Goal: Task Accomplishment & Management: Use online tool/utility

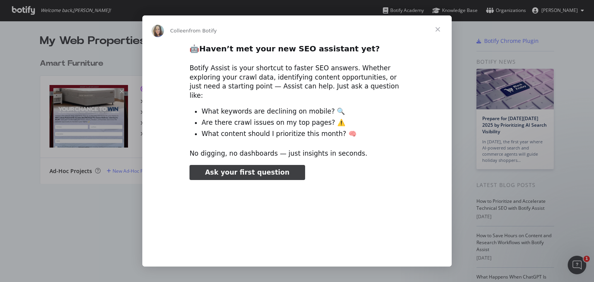
click at [438, 29] on span "Close" at bounding box center [438, 29] width 28 height 28
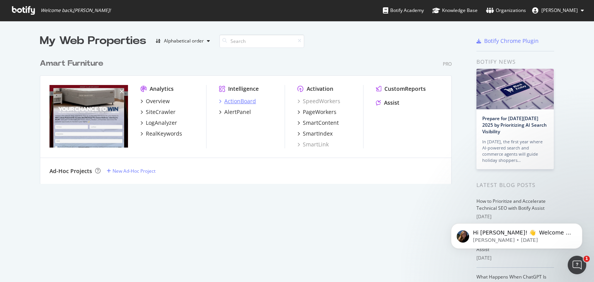
click at [241, 102] on div "ActionBoard" at bounding box center [240, 101] width 32 height 8
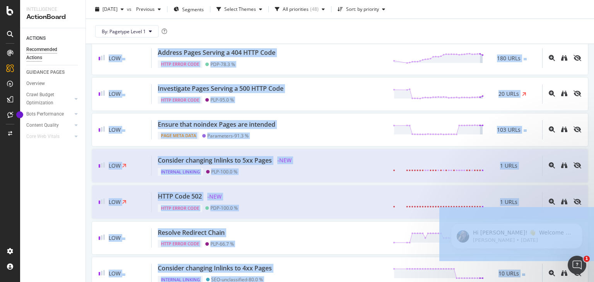
scroll to position [1634, 0]
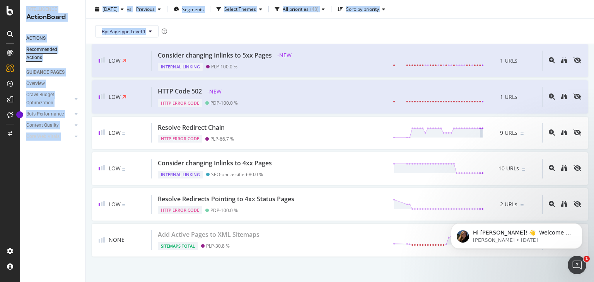
drag, startPoint x: 594, startPoint y: 206, endPoint x: 594, endPoint y: 300, distance: 94.0
click at [594, 282] on html "Intelligence ActionBoard ACTIONS Recommended Actions GUIDANCE PAGES Overview Cr…" at bounding box center [297, 141] width 594 height 282
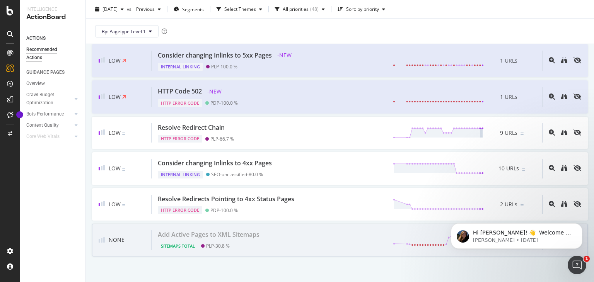
click at [254, 239] on div "Sitemaps Total PLP - 30.8 %" at bounding box center [210, 244] width 105 height 11
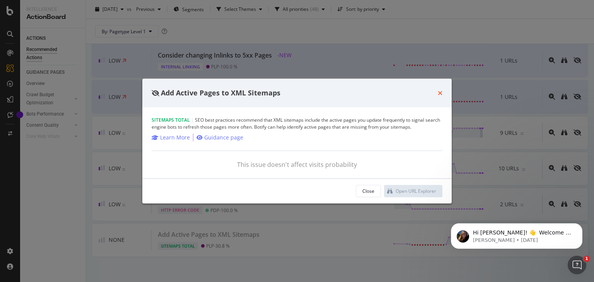
click at [440, 94] on icon "times" at bounding box center [440, 93] width 5 height 6
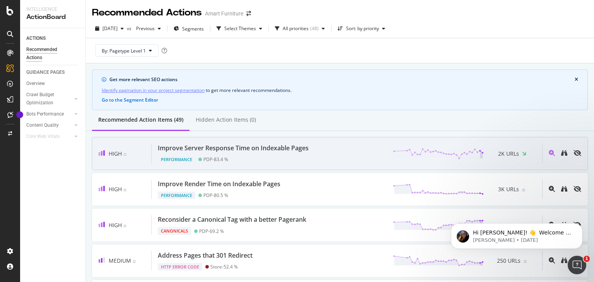
click at [260, 161] on div "Performance PDP - 83.4 %" at bounding box center [235, 158] width 154 height 11
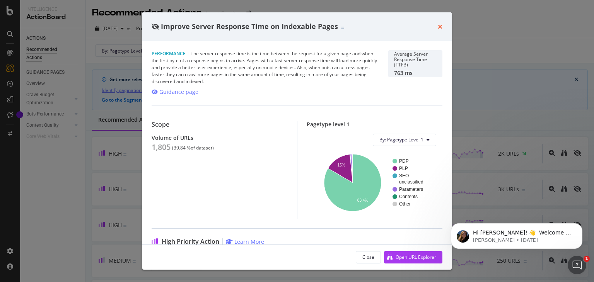
click at [439, 27] on icon "times" at bounding box center [440, 27] width 5 height 6
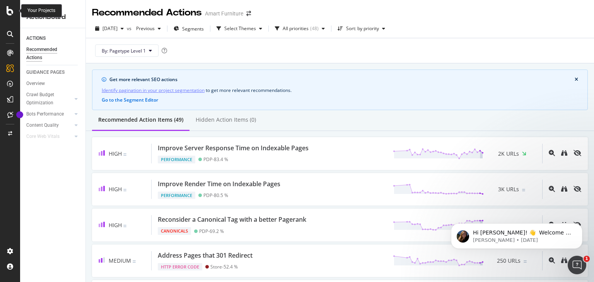
click at [7, 11] on icon at bounding box center [10, 10] width 7 height 9
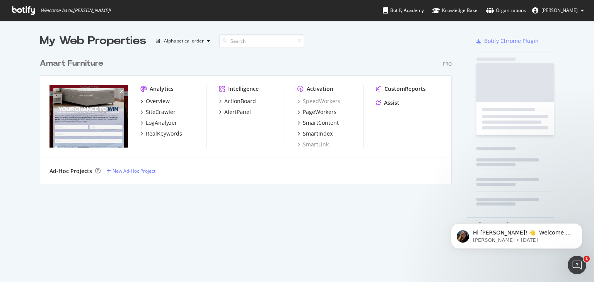
scroll to position [276, 582]
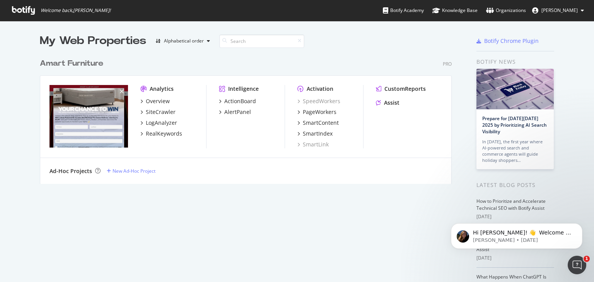
click at [556, 11] on span "[PERSON_NAME]" at bounding box center [560, 10] width 36 height 7
click at [507, 9] on div "Organizations" at bounding box center [506, 11] width 40 height 8
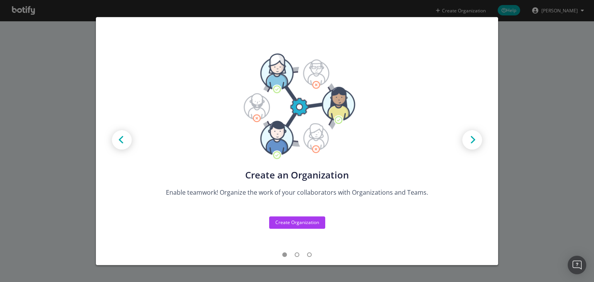
click at [517, 135] on div "Create new Projects for your Teams Create the exact model that matches your Org…" at bounding box center [297, 141] width 594 height 282
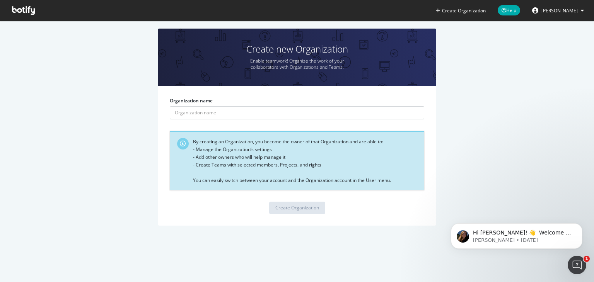
click at [19, 12] on icon at bounding box center [23, 10] width 23 height 9
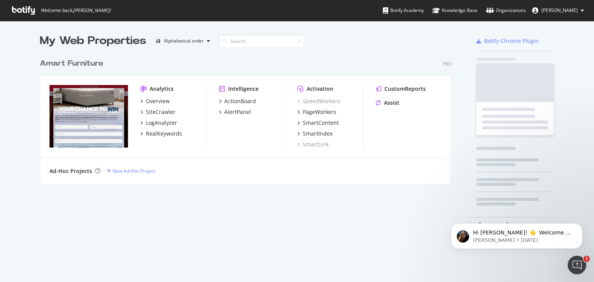
scroll to position [129, 412]
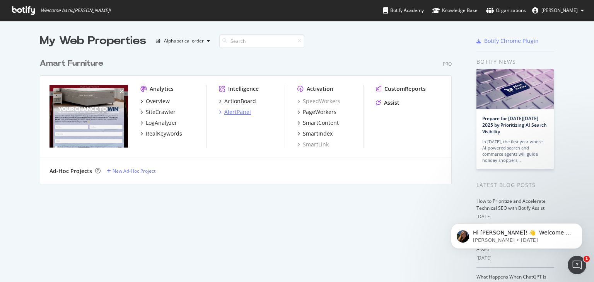
click at [236, 109] on div "AlertPanel" at bounding box center [237, 112] width 27 height 8
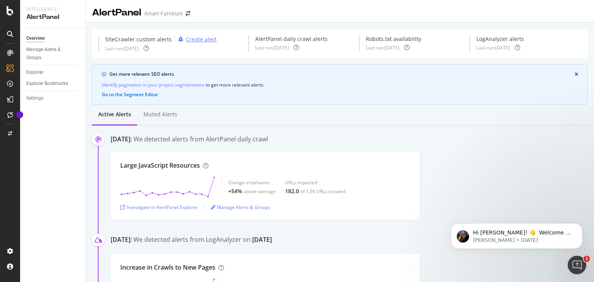
click at [199, 41] on div "Create alert" at bounding box center [201, 40] width 31 height 8
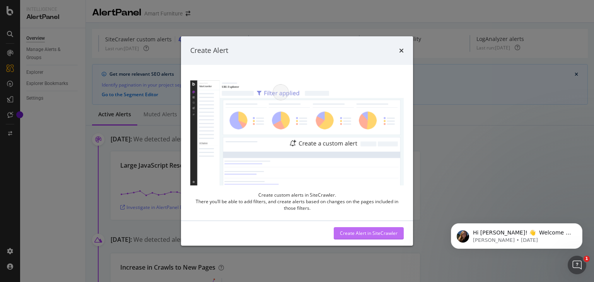
click at [366, 235] on div "Create Alert in SiteCrawler" at bounding box center [369, 233] width 58 height 7
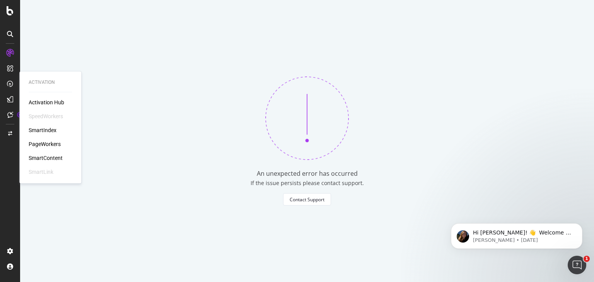
click at [48, 145] on div "PageWorkers" at bounding box center [45, 144] width 32 height 8
